Goal: Task Accomplishment & Management: Complete application form

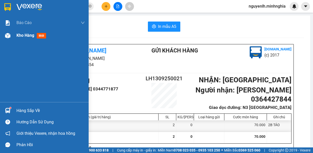
click at [9, 35] on img at bounding box center [7, 35] width 5 height 5
click at [9, 37] on img at bounding box center [7, 35] width 5 height 5
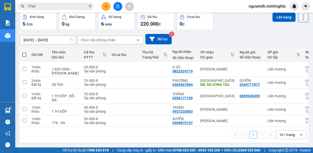
click at [24, 55] on span at bounding box center [24, 55] width 4 height 4
click at [24, 52] on input "checkbox" at bounding box center [24, 52] width 0 height 0
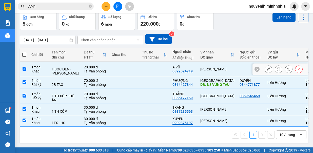
checkbox input "true"
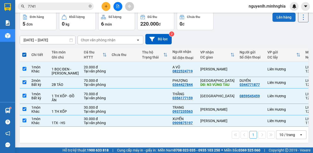
click at [276, 18] on button "Lên hàng" at bounding box center [283, 17] width 23 height 9
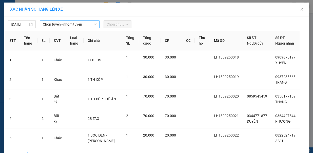
click at [55, 26] on span "Chọn tuyến - nhóm tuyến" at bounding box center [70, 24] width 54 height 8
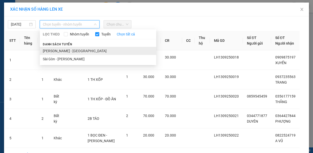
click at [59, 50] on li "[PERSON_NAME] - [GEOGRAPHIC_DATA]" at bounding box center [98, 51] width 116 height 8
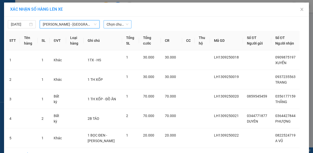
click at [117, 25] on span "Chọn chuyến" at bounding box center [118, 24] width 22 height 8
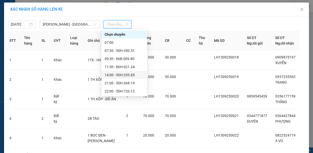
click at [123, 75] on div "14:00 - 50H-293.85" at bounding box center [124, 75] width 39 height 6
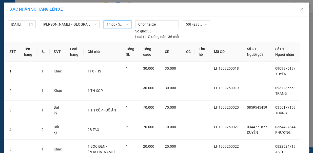
scroll to position [38, 0]
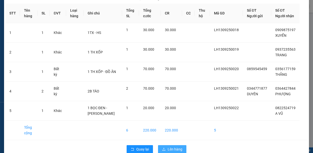
click at [168, 146] on span "Lên hàng" at bounding box center [175, 149] width 15 height 6
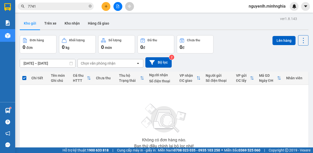
click at [117, 5] on icon "file-add" at bounding box center [118, 7] width 4 height 4
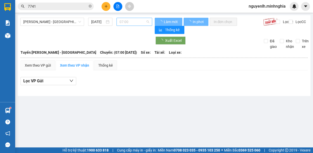
click at [124, 23] on span "07:00" at bounding box center [134, 22] width 30 height 8
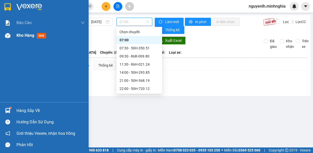
click at [7, 36] on img at bounding box center [7, 35] width 5 height 5
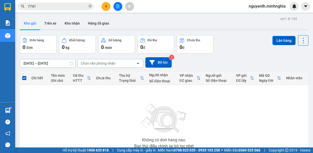
click at [117, 6] on icon "file-add" at bounding box center [118, 7] width 4 height 4
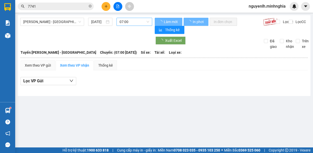
click at [135, 22] on span "07:00" at bounding box center [134, 22] width 30 height 8
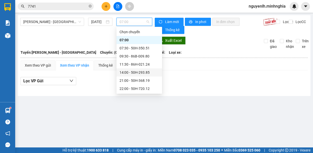
drag, startPoint x: 148, startPoint y: 67, endPoint x: 149, endPoint y: 73, distance: 5.7
click at [149, 73] on div "[PERSON_NAME] 07:00 07:30 - 50H-350.51 09:30 - 86B-009.80 11:30 - 86H-021.24 14…" at bounding box center [139, 80] width 46 height 105
click at [149, 73] on div "14:00 - 50H-293.85" at bounding box center [138, 73] width 39 height 6
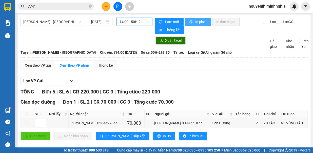
click at [194, 18] on button "In phơi" at bounding box center [198, 22] width 26 height 8
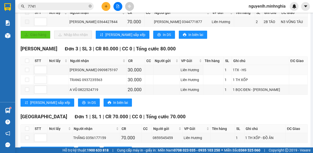
click at [102, 6] on button at bounding box center [105, 6] width 9 height 9
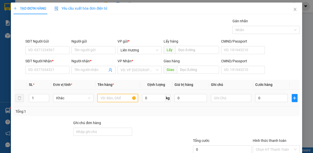
click at [109, 97] on input "text" at bounding box center [117, 98] width 40 height 8
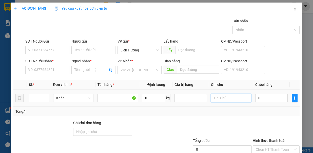
click at [211, 97] on input "text" at bounding box center [231, 98] width 40 height 8
type input "1 TH XỐP"
type input "3"
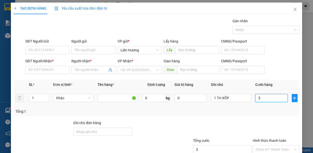
drag, startPoint x: 259, startPoint y: 96, endPoint x: 231, endPoint y: 108, distance: 30.3
click at [258, 96] on input "3" at bounding box center [271, 98] width 32 height 8
type input "33"
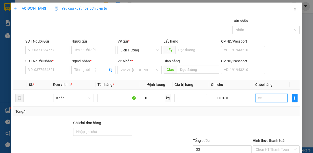
type input "3"
type input "30"
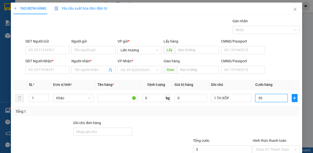
type input "30"
click at [58, 70] on input "SĐT Người Nhận *" at bounding box center [47, 70] width 44 height 8
type input "30.000"
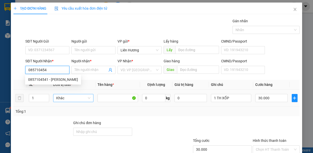
type input "0857104541"
click at [53, 78] on div "0857104541 - [PERSON_NAME]" at bounding box center [53, 80] width 50 height 6
type input "PHƯƠNG"
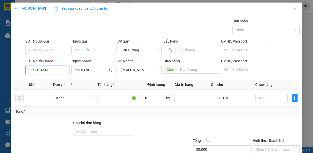
scroll to position [34, 0]
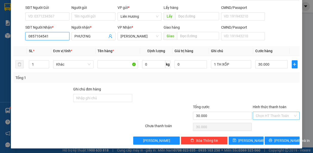
type input "0857104541"
click at [263, 115] on input "Hình thức thanh toán" at bounding box center [274, 116] width 37 height 8
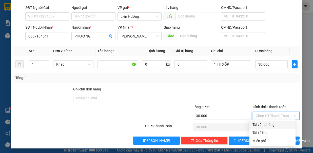
click at [263, 125] on div "Tại văn phòng" at bounding box center [272, 125] width 40 height 6
type input "0"
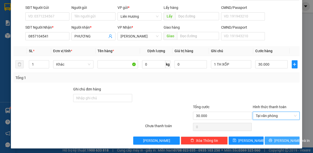
click at [272, 138] on icon "printer" at bounding box center [271, 140] width 4 height 4
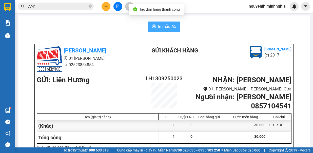
click at [160, 27] on span "In mẫu A5" at bounding box center [167, 26] width 18 height 6
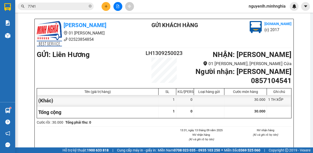
click at [105, 5] on icon "plus" at bounding box center [106, 7] width 4 height 4
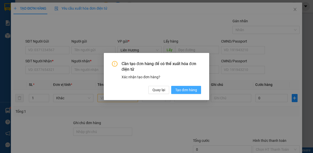
click at [178, 88] on span "Tạo đơn hàng" at bounding box center [186, 90] width 22 height 6
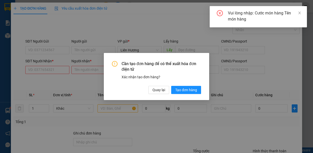
click at [61, 67] on div "Cần tạo đơn hàng để có thể xuất hóa đơn điện tử Xác nhận tạo đơn hàng? Quay lại…" at bounding box center [156, 76] width 313 height 153
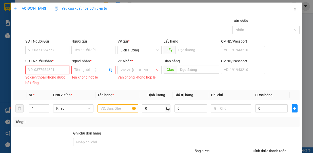
click at [38, 69] on input "SĐT Người Nhận *" at bounding box center [47, 70] width 44 height 8
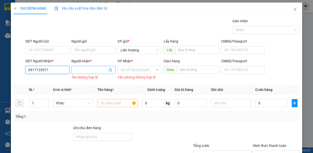
type input "0917135571"
click at [90, 66] on span at bounding box center [93, 70] width 44 height 8
click at [90, 69] on input "Người nhận *" at bounding box center [90, 70] width 33 height 6
type input "LIÊN"
click at [130, 70] on input "search" at bounding box center [137, 70] width 34 height 8
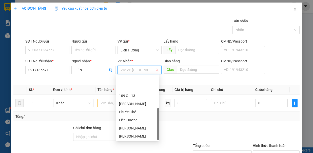
scroll to position [24, 0]
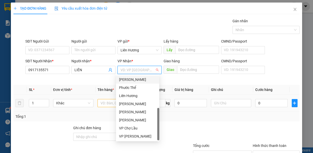
drag, startPoint x: 135, startPoint y: 79, endPoint x: 158, endPoint y: 95, distance: 27.9
click at [135, 79] on div "[PERSON_NAME]" at bounding box center [137, 80] width 37 height 6
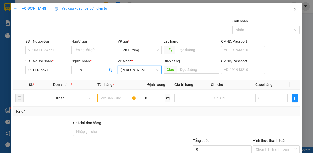
scroll to position [34, 0]
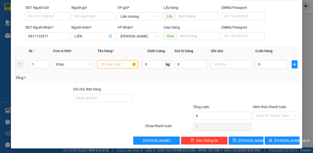
click at [122, 64] on input "text" at bounding box center [117, 64] width 40 height 8
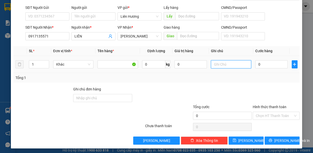
click at [219, 64] on input "text" at bounding box center [231, 64] width 40 height 8
type input "1 TH XỐP"
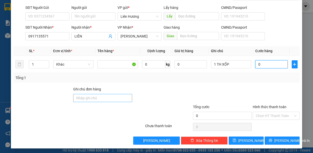
type input "3"
type input "30"
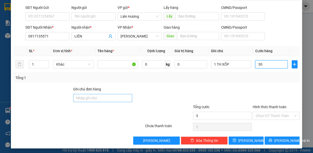
type input "30"
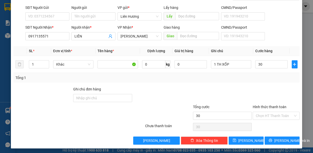
drag, startPoint x: 261, startPoint y: 113, endPoint x: 269, endPoint y: 126, distance: 14.9
click at [261, 115] on input "Hình thức thanh toán" at bounding box center [274, 116] width 37 height 8
type input "30.000"
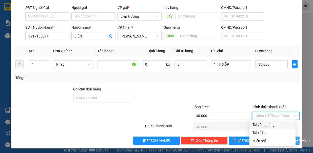
drag, startPoint x: 267, startPoint y: 121, endPoint x: 277, endPoint y: 143, distance: 23.4
click at [267, 122] on div "Tại văn phòng" at bounding box center [272, 125] width 40 height 6
type input "0"
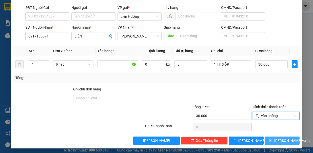
click at [277, 140] on span "[PERSON_NAME] và In" at bounding box center [291, 141] width 35 height 6
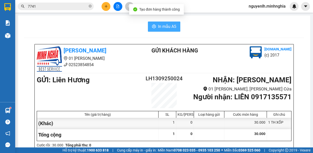
click at [158, 26] on span "In mẫu A5" at bounding box center [167, 26] width 18 height 6
